Goal: Task Accomplishment & Management: Manage account settings

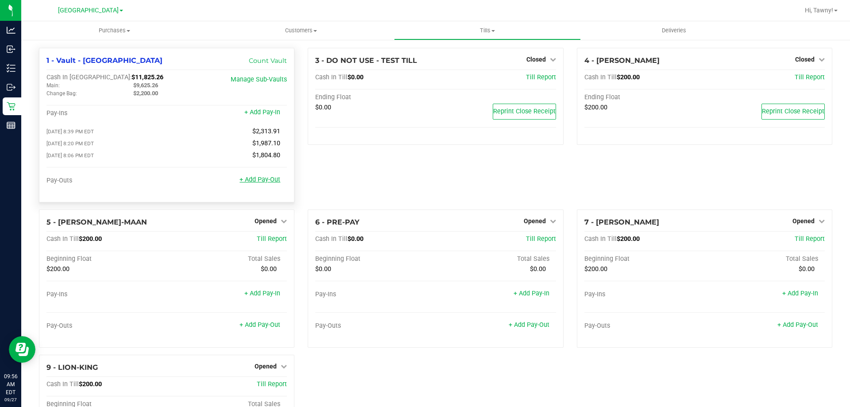
click at [265, 183] on link "+ Add Pay-Out" at bounding box center [260, 180] width 41 height 8
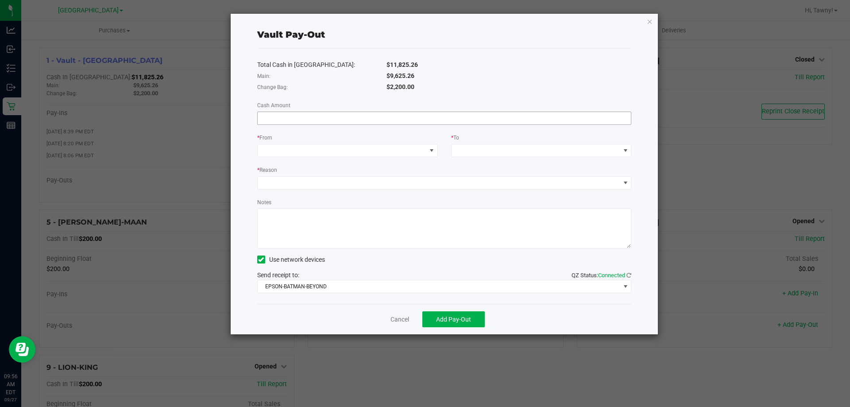
click at [437, 116] on input at bounding box center [445, 118] width 374 height 12
type input "$9,625.26"
click at [407, 150] on span at bounding box center [342, 150] width 169 height 12
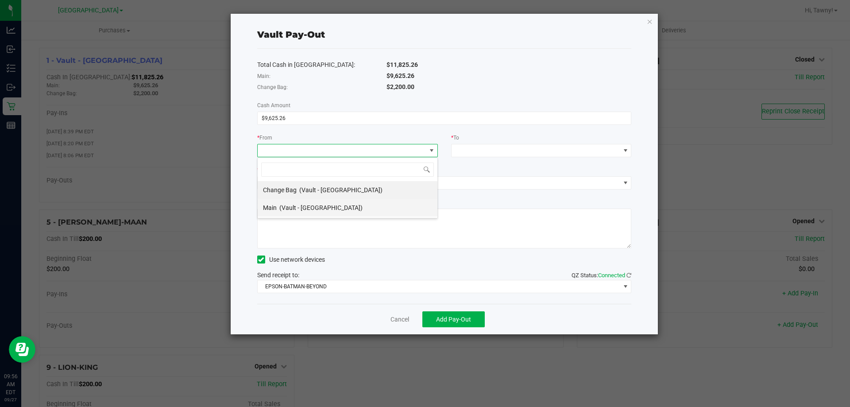
click at [342, 205] on span "(Vault - [GEOGRAPHIC_DATA])" at bounding box center [320, 207] width 83 height 7
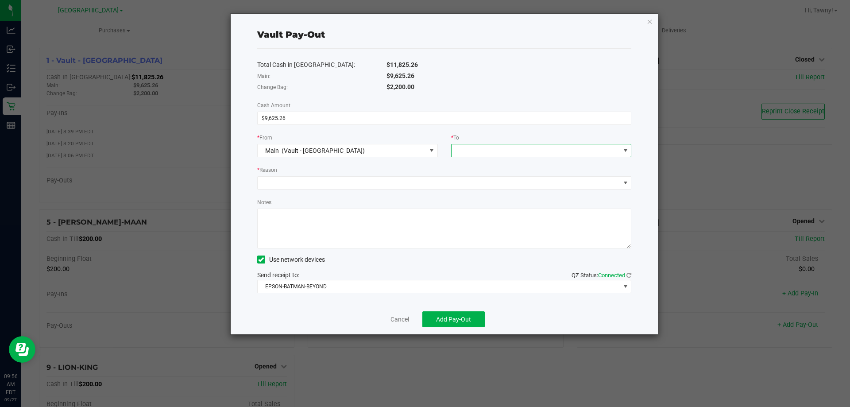
click at [527, 151] on span at bounding box center [536, 150] width 169 height 12
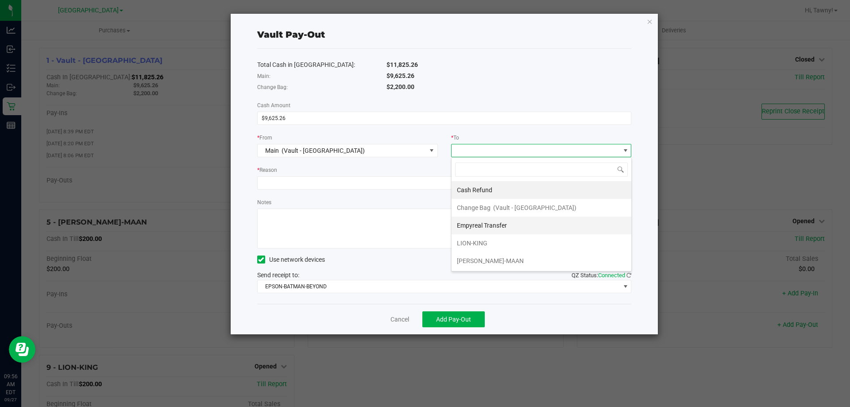
click at [494, 225] on span "Empyreal Transfer" at bounding box center [482, 225] width 50 height 7
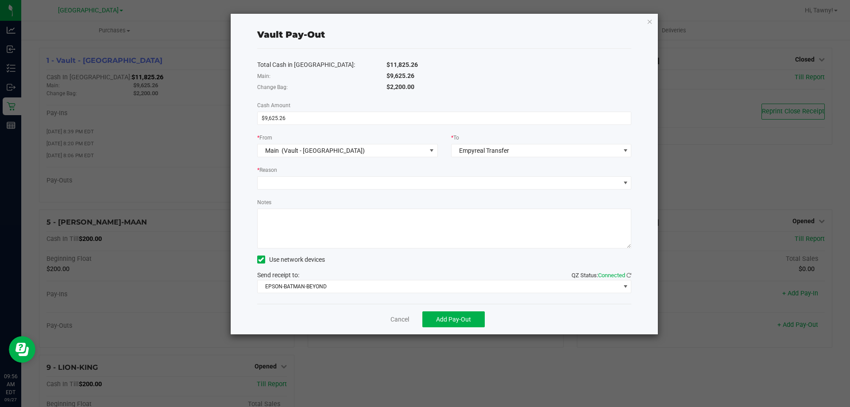
click at [302, 162] on div "Total Cash in [GEOGRAPHIC_DATA]: $11,825.26 Main: $9,625.26 Change Bag: $2,200.…" at bounding box center [444, 176] width 375 height 255
click at [302, 186] on span at bounding box center [439, 183] width 363 height 12
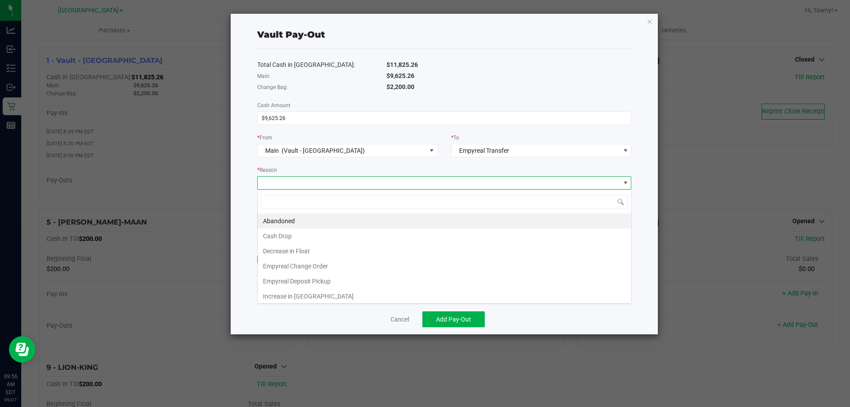
scroll to position [13, 374]
click at [301, 277] on li "Empyreal Deposit Pickup" at bounding box center [445, 281] width 374 height 15
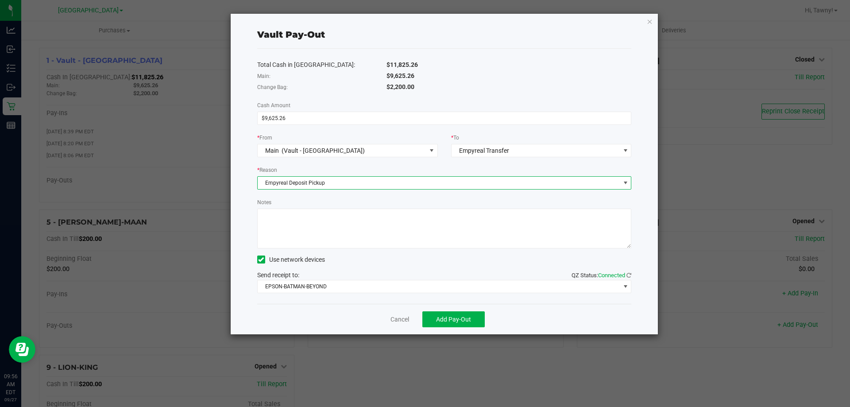
click at [354, 238] on textarea "Notes" at bounding box center [444, 229] width 375 height 40
click at [379, 278] on div "Send receipt to: QZ Status: Connected EPSON-BATMAN-BEYOND" at bounding box center [444, 282] width 375 height 23
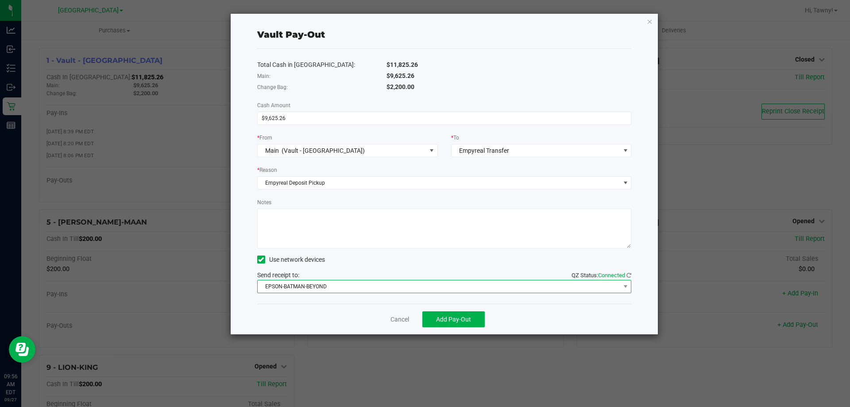
click at [375, 290] on span "EPSON-BATMAN-BEYOND" at bounding box center [439, 286] width 363 height 12
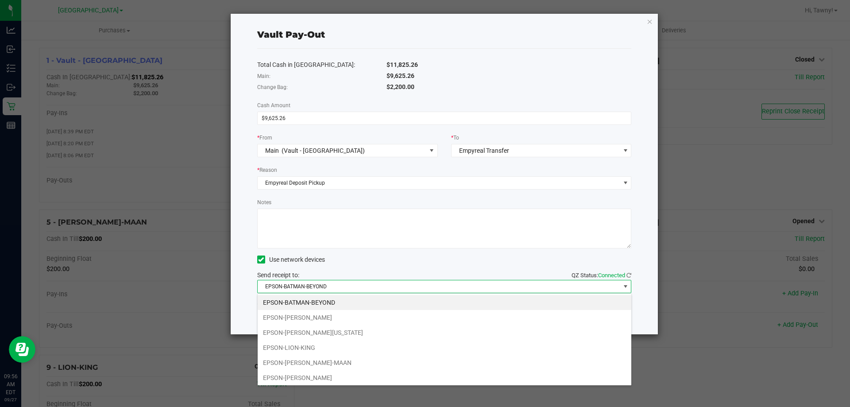
click at [343, 333] on li "EPSON-[PERSON_NAME][US_STATE]" at bounding box center [445, 332] width 374 height 15
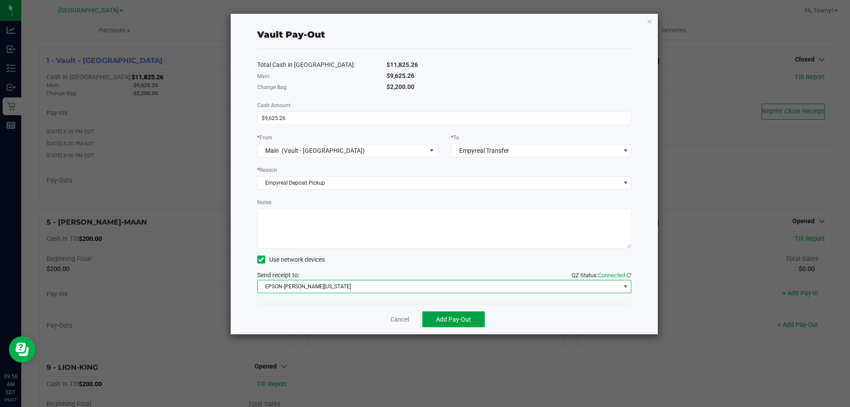
click at [472, 320] on button "Add Pay-Out" at bounding box center [453, 319] width 62 height 16
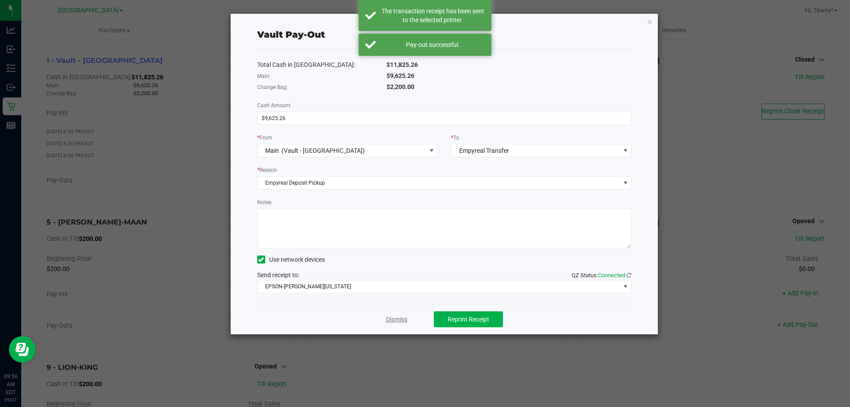
click at [393, 321] on link "Dismiss" at bounding box center [396, 319] width 21 height 9
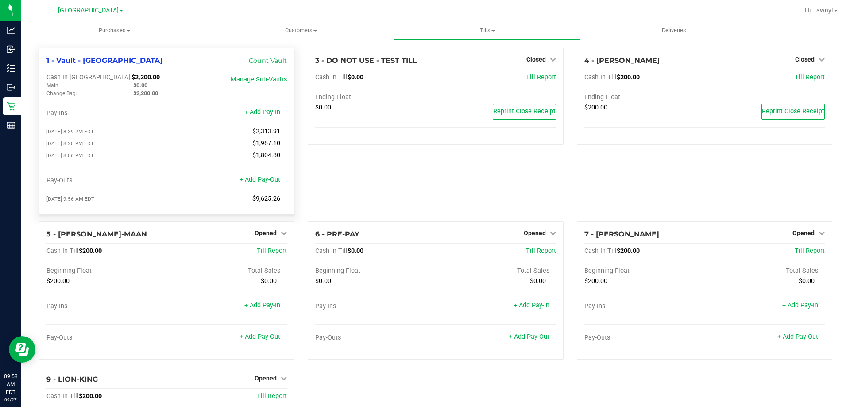
click at [253, 180] on link "+ Add Pay-Out" at bounding box center [260, 180] width 41 height 8
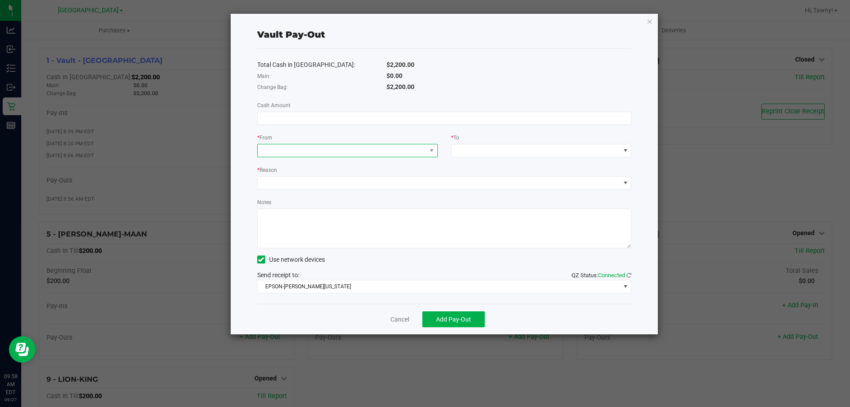
click at [329, 153] on span at bounding box center [342, 150] width 169 height 12
click at [311, 188] on span "(Vault - [GEOGRAPHIC_DATA])" at bounding box center [340, 189] width 83 height 7
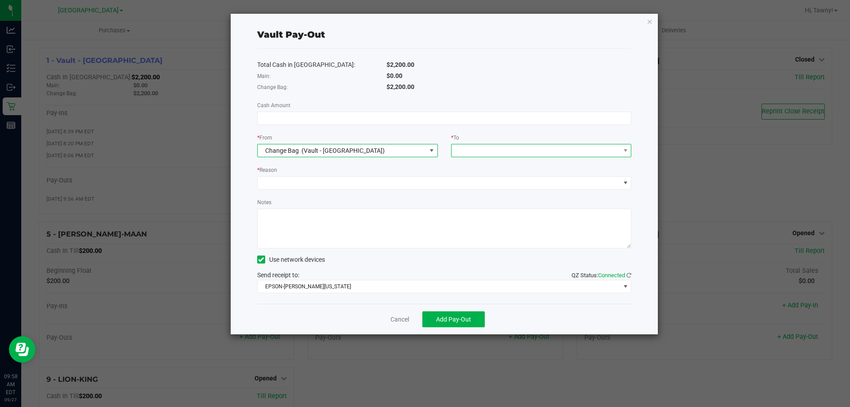
click at [530, 154] on span at bounding box center [536, 150] width 169 height 12
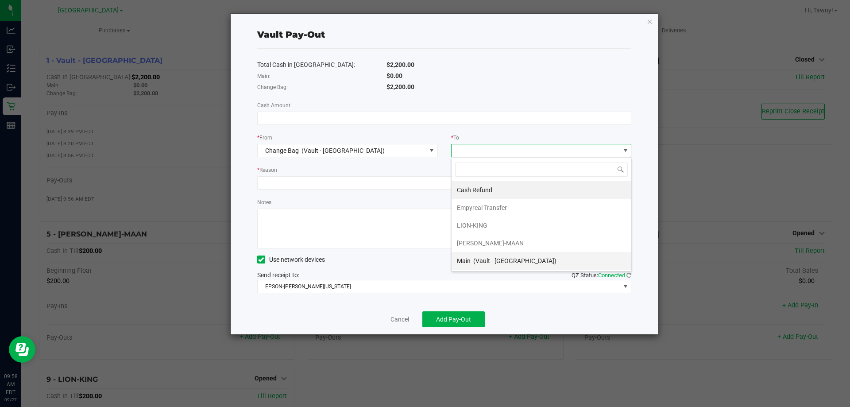
click at [474, 255] on div "Main (Vault - [GEOGRAPHIC_DATA])" at bounding box center [507, 261] width 100 height 16
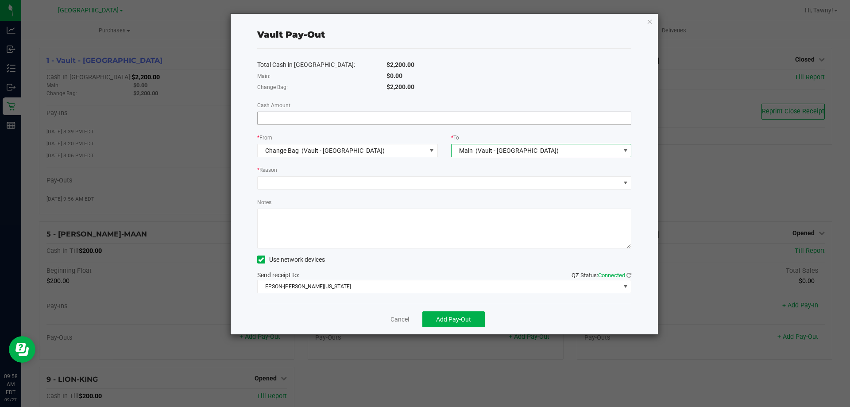
click at [347, 121] on input at bounding box center [445, 118] width 374 height 12
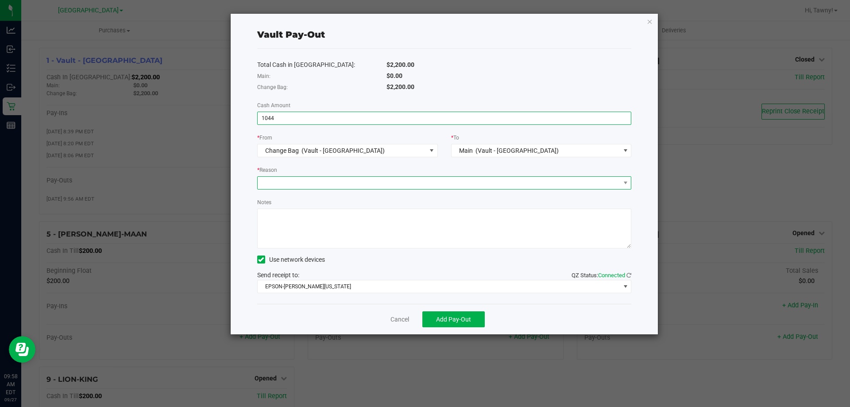
type input "$1,044.00"
click at [352, 178] on span at bounding box center [439, 183] width 363 height 12
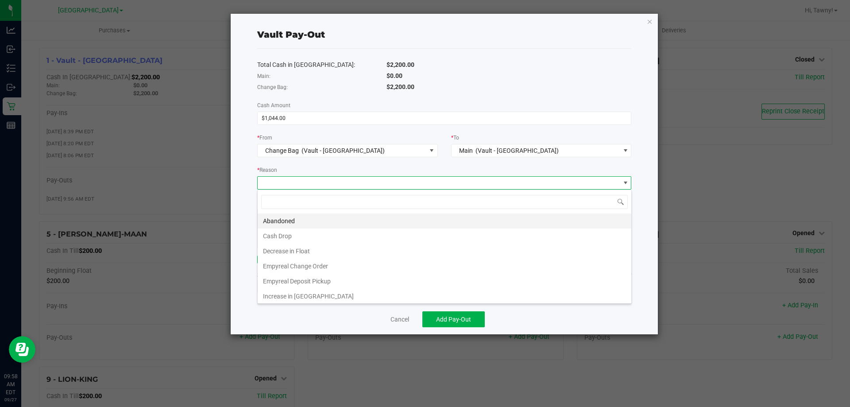
scroll to position [13, 374]
click at [333, 269] on li "Empyreal Change Order" at bounding box center [445, 266] width 374 height 15
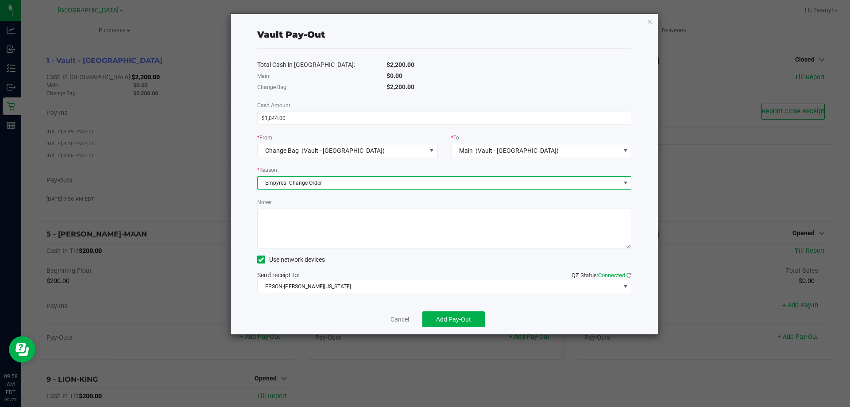
click at [338, 228] on textarea "Notes" at bounding box center [444, 229] width 375 height 40
click at [442, 318] on span "Add Pay-Out" at bounding box center [453, 319] width 35 height 7
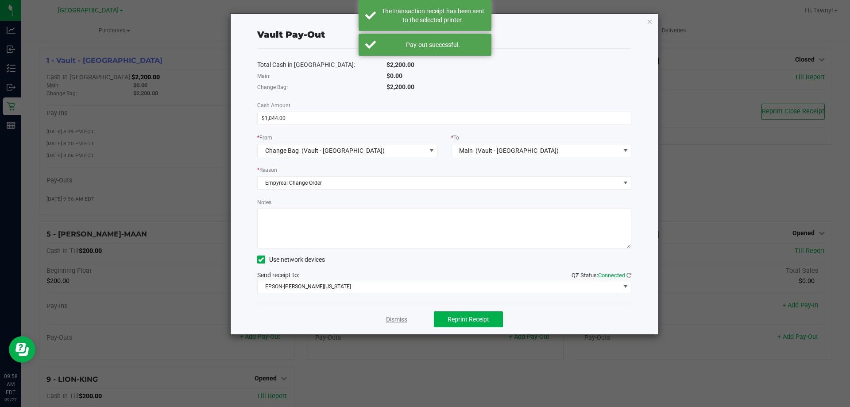
click at [398, 316] on link "Dismiss" at bounding box center [396, 319] width 21 height 9
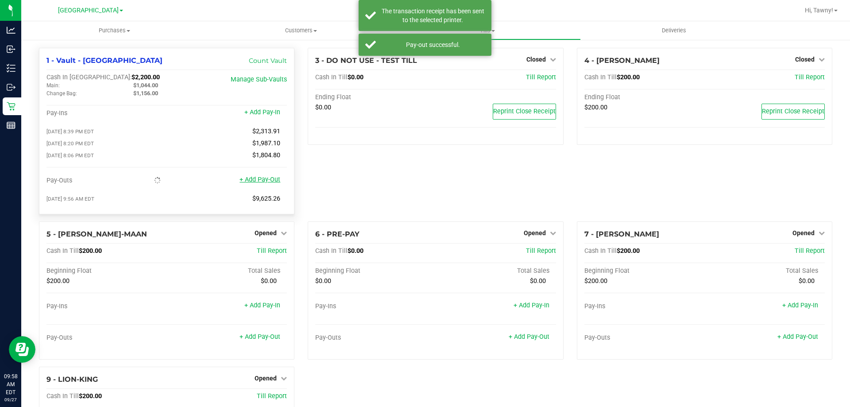
click at [259, 183] on link "+ Add Pay-Out" at bounding box center [260, 180] width 41 height 8
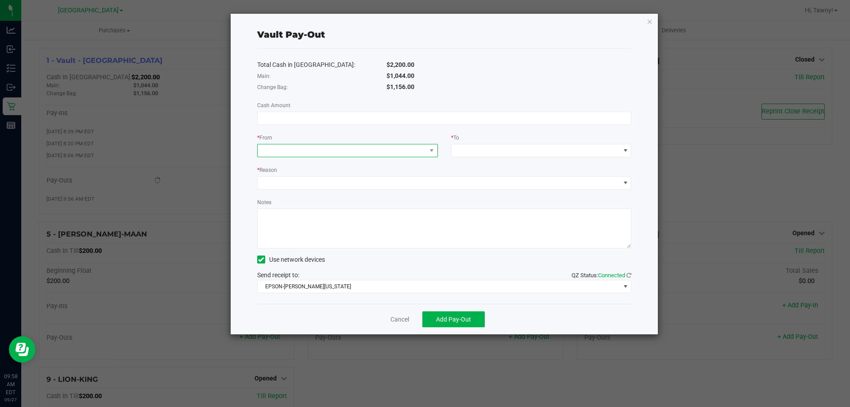
click at [346, 145] on span at bounding box center [342, 150] width 169 height 12
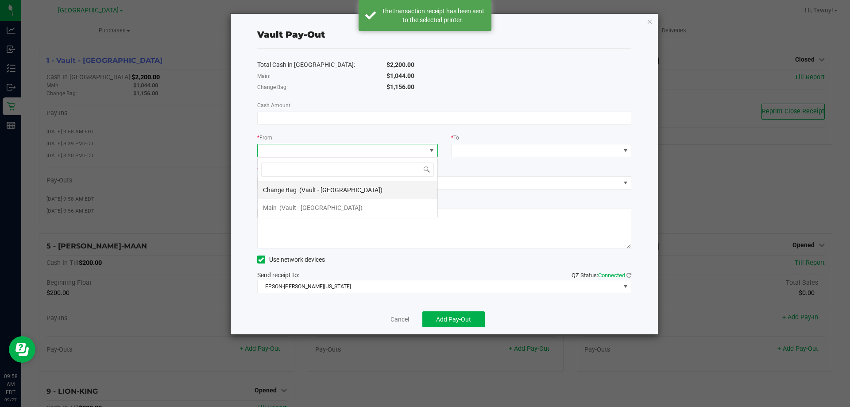
scroll to position [13, 181]
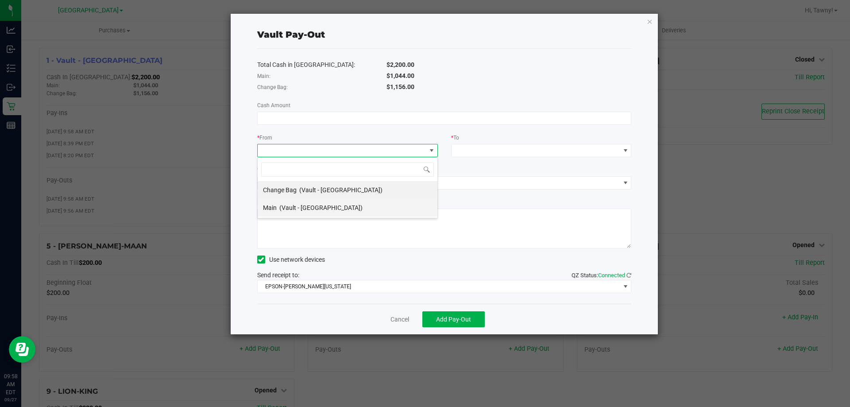
click at [291, 206] on span "(Vault - [GEOGRAPHIC_DATA])" at bounding box center [320, 207] width 83 height 7
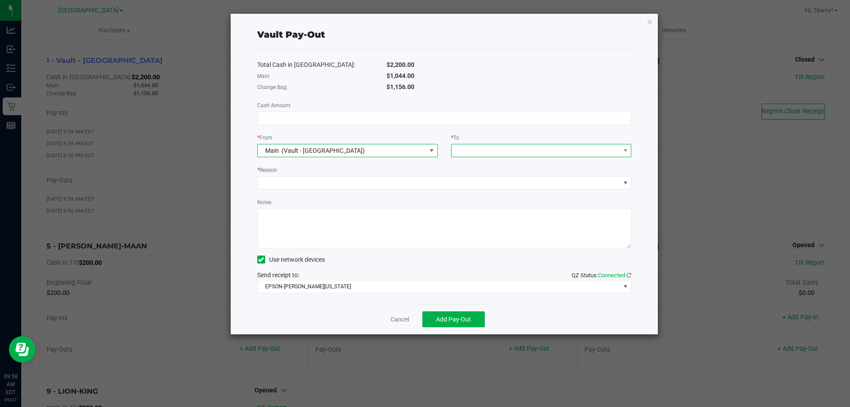
click at [500, 150] on span at bounding box center [536, 150] width 169 height 12
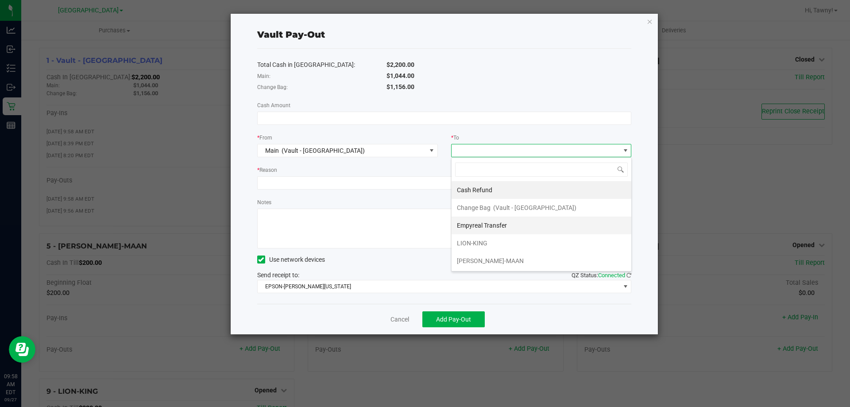
click at [495, 227] on span "Empyreal Transfer" at bounding box center [482, 225] width 50 height 7
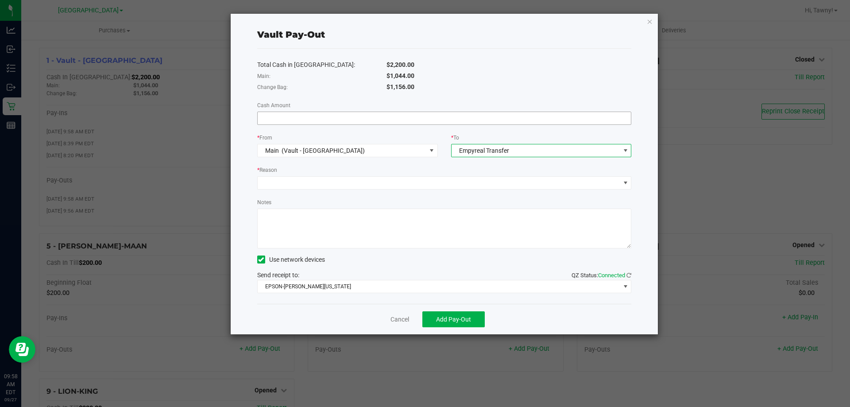
click at [352, 116] on input at bounding box center [445, 118] width 374 height 12
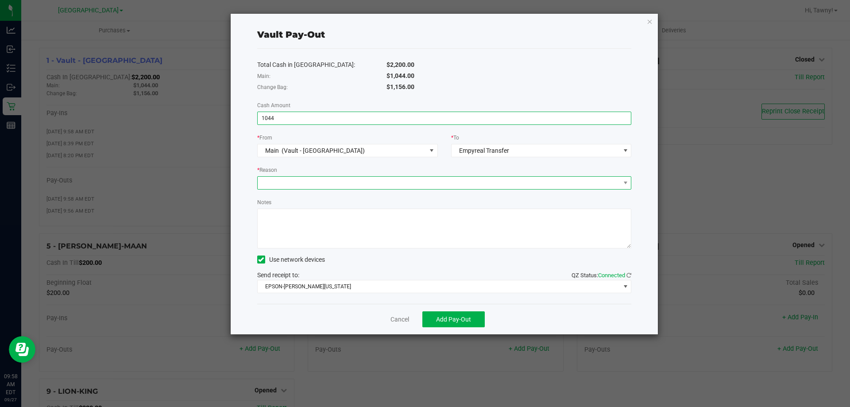
type input "$1,044.00"
click at [322, 185] on span at bounding box center [439, 183] width 363 height 12
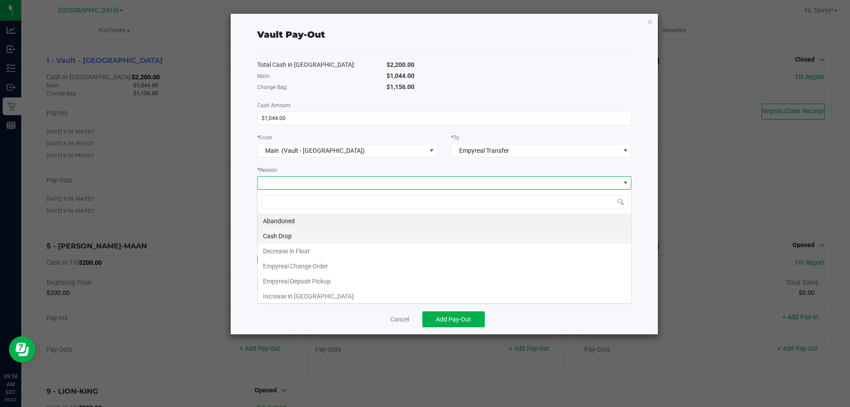
scroll to position [13, 374]
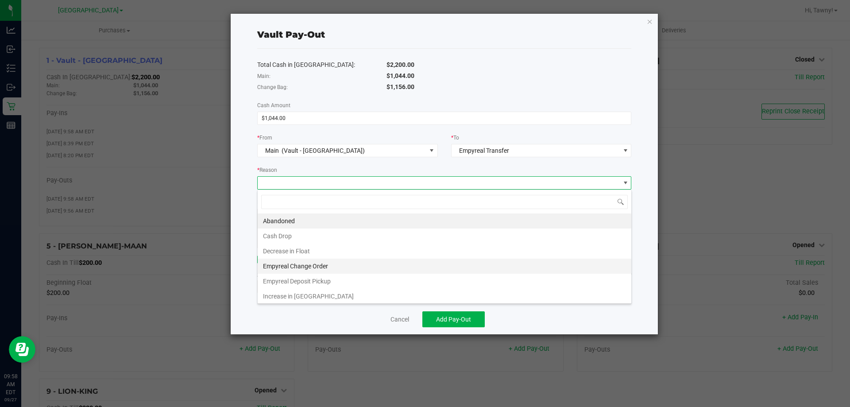
click at [316, 269] on li "Empyreal Change Order" at bounding box center [445, 266] width 374 height 15
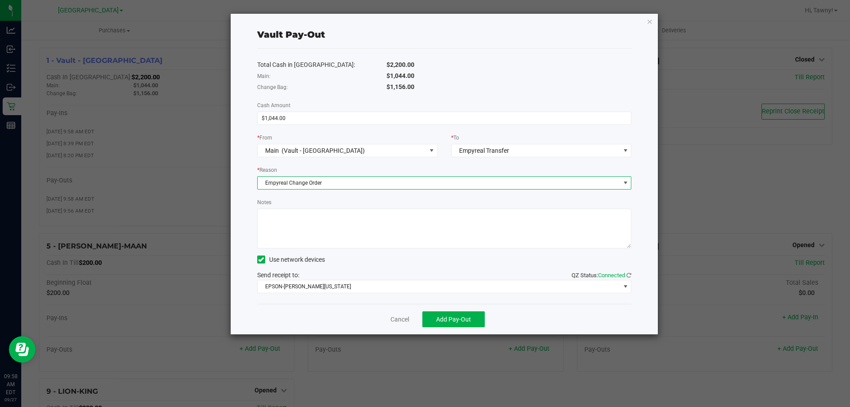
click at [467, 328] on div "Cancel Add Pay-Out" at bounding box center [444, 319] width 375 height 31
click at [467, 318] on span "Add Pay-Out" at bounding box center [453, 319] width 35 height 7
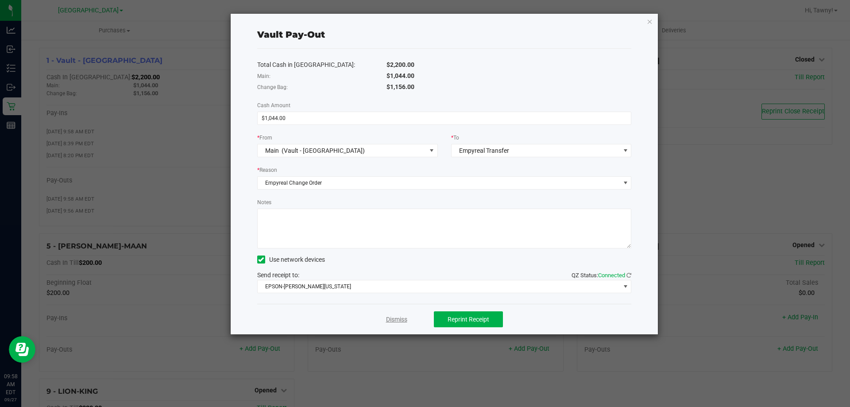
click at [402, 322] on link "Dismiss" at bounding box center [396, 319] width 21 height 9
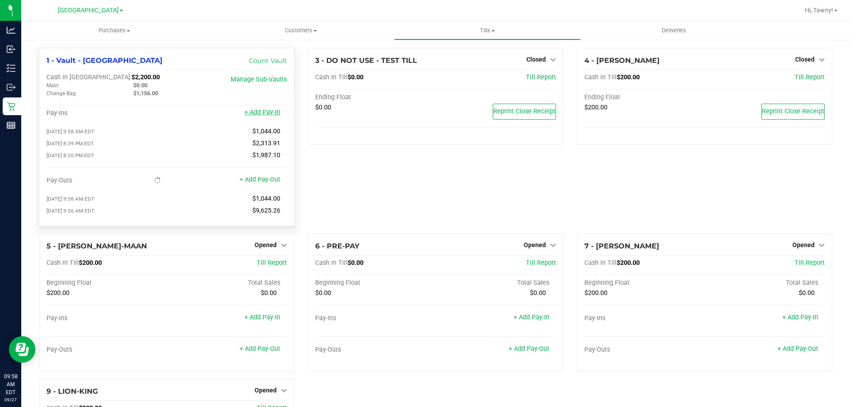
click at [268, 113] on link "+ Add Pay-In" at bounding box center [262, 112] width 36 height 8
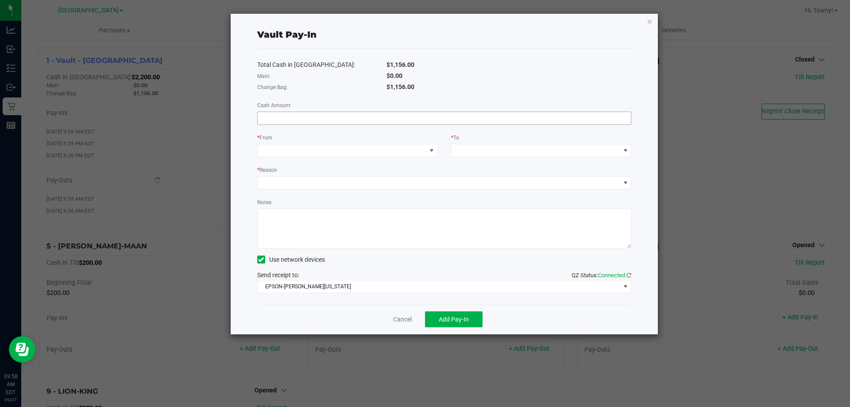
click at [316, 113] on input at bounding box center [445, 118] width 374 height 12
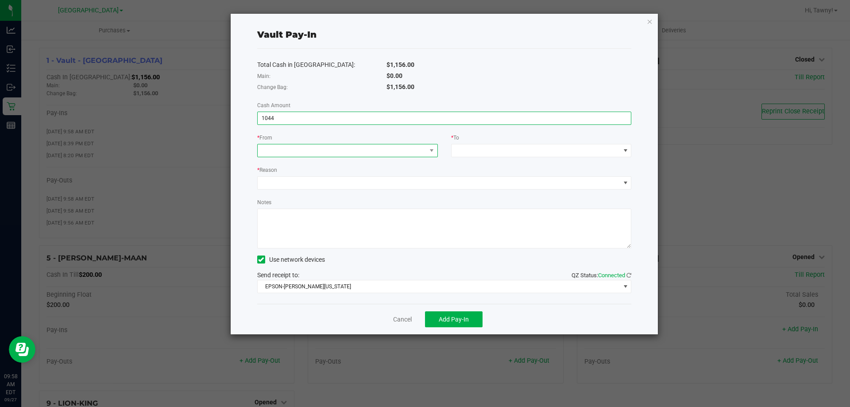
type input "$1,044.00"
click at [295, 151] on span at bounding box center [342, 150] width 169 height 12
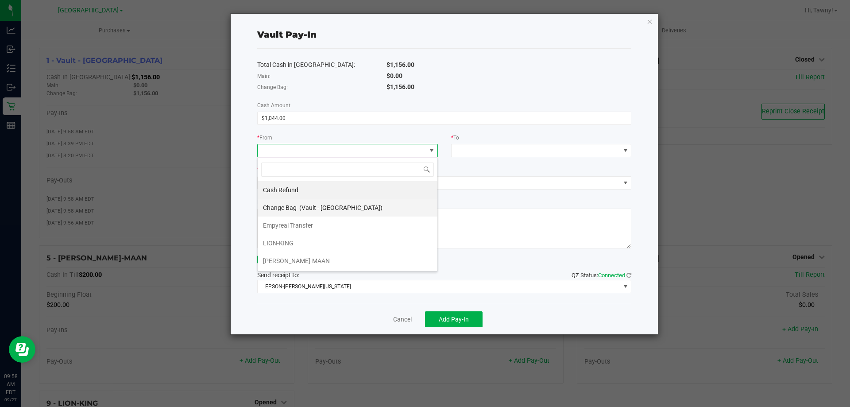
scroll to position [13, 181]
click at [286, 222] on span "Empyreal Transfer" at bounding box center [288, 225] width 50 height 7
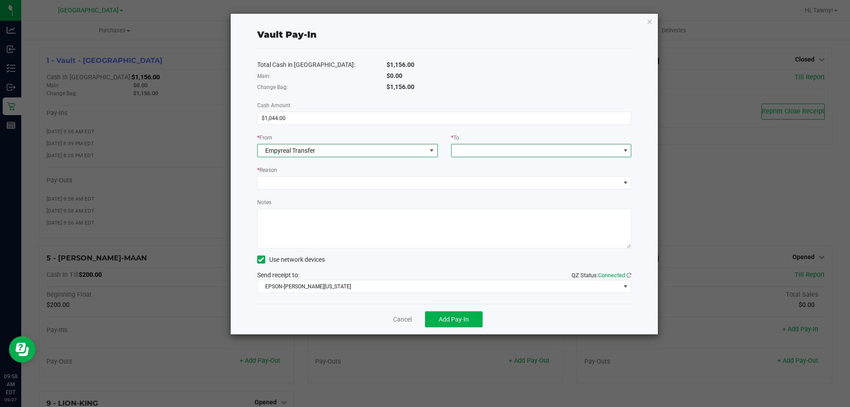
click at [501, 147] on span at bounding box center [536, 150] width 169 height 12
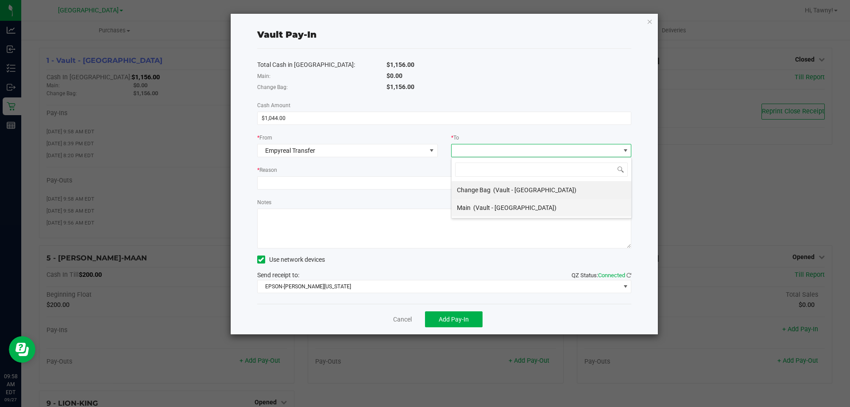
click at [492, 207] on span "(Vault - [GEOGRAPHIC_DATA])" at bounding box center [514, 207] width 83 height 7
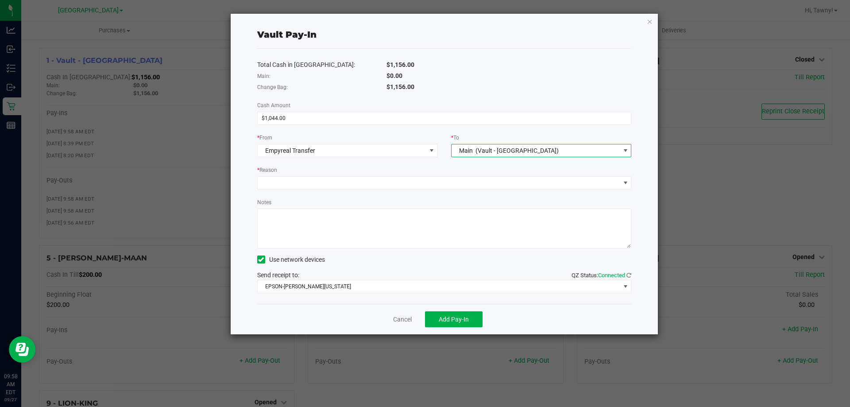
click at [503, 154] on span "(Vault - [GEOGRAPHIC_DATA])" at bounding box center [517, 150] width 83 height 7
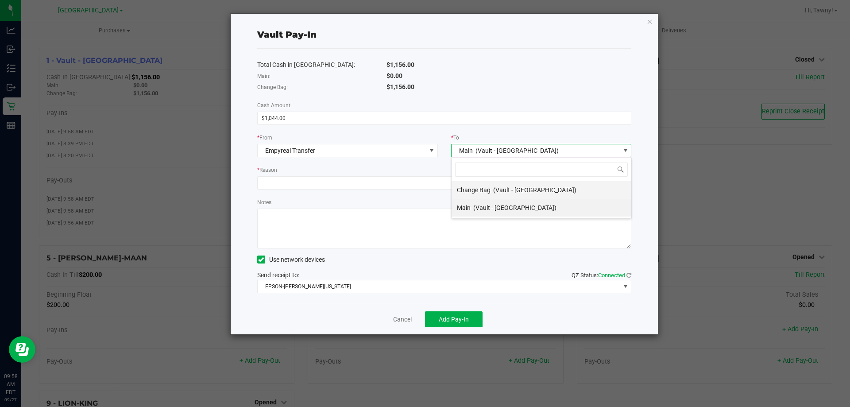
click at [488, 189] on span "Change Bag" at bounding box center [474, 189] width 34 height 7
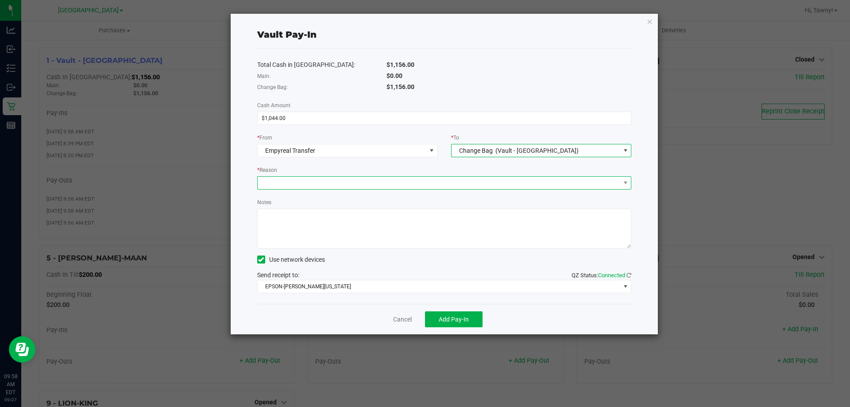
click at [387, 187] on span at bounding box center [439, 183] width 363 height 12
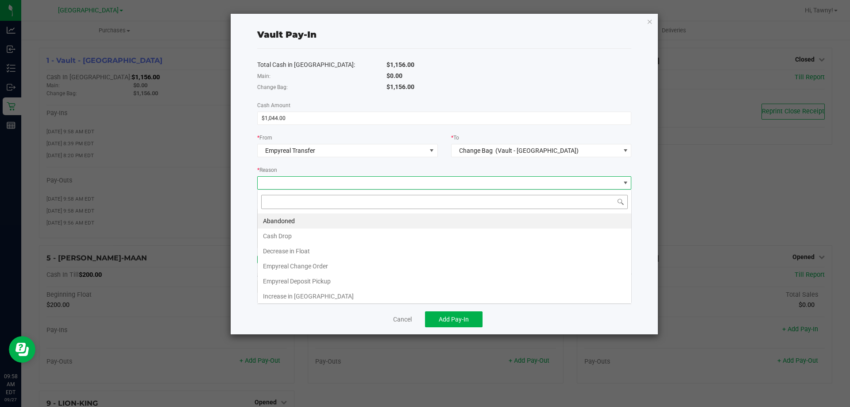
scroll to position [13, 374]
click at [321, 268] on li "Empyreal Change Order" at bounding box center [445, 266] width 374 height 15
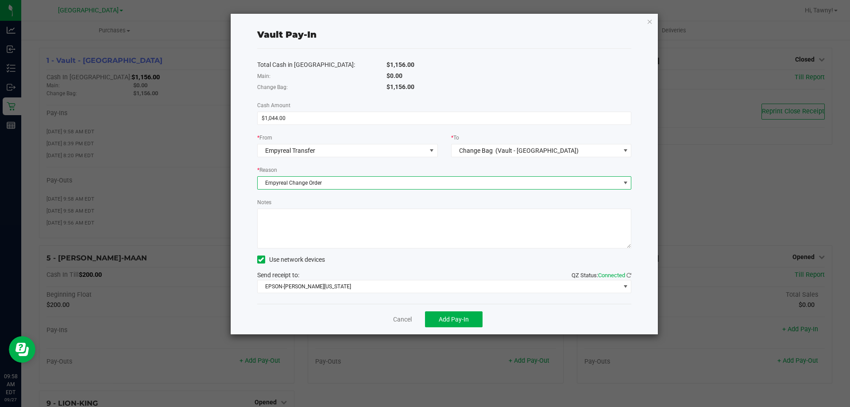
click at [397, 244] on textarea "Notes" at bounding box center [444, 229] width 375 height 40
click at [457, 321] on span "Add Pay-In" at bounding box center [454, 319] width 30 height 7
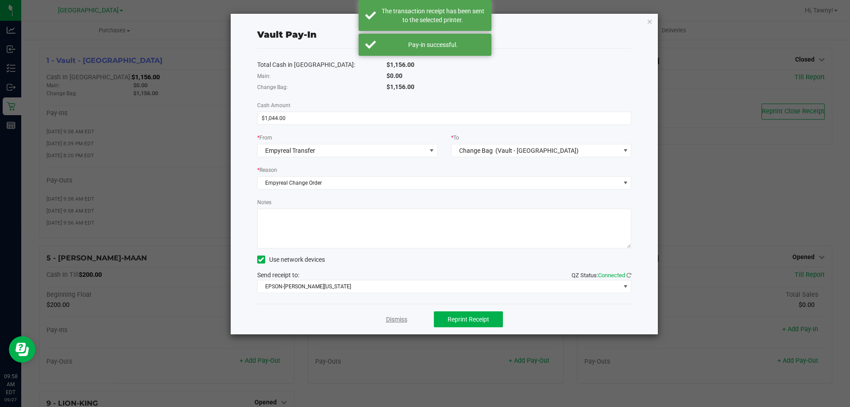
click at [399, 321] on link "Dismiss" at bounding box center [396, 319] width 21 height 9
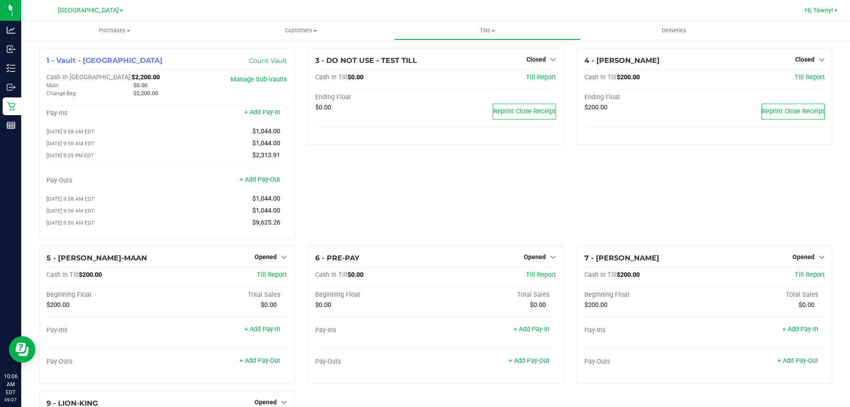
click at [818, 7] on span "Hi, Tawny!" at bounding box center [819, 10] width 28 height 7
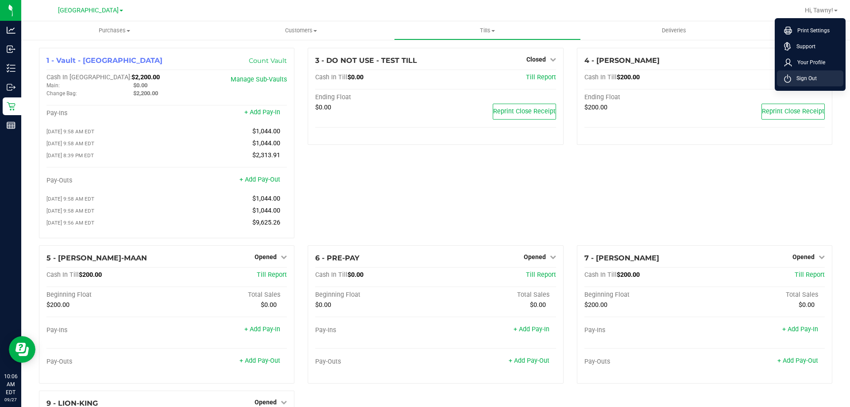
click at [824, 74] on li "Sign Out" at bounding box center [810, 78] width 66 height 16
